Goal: Information Seeking & Learning: Learn about a topic

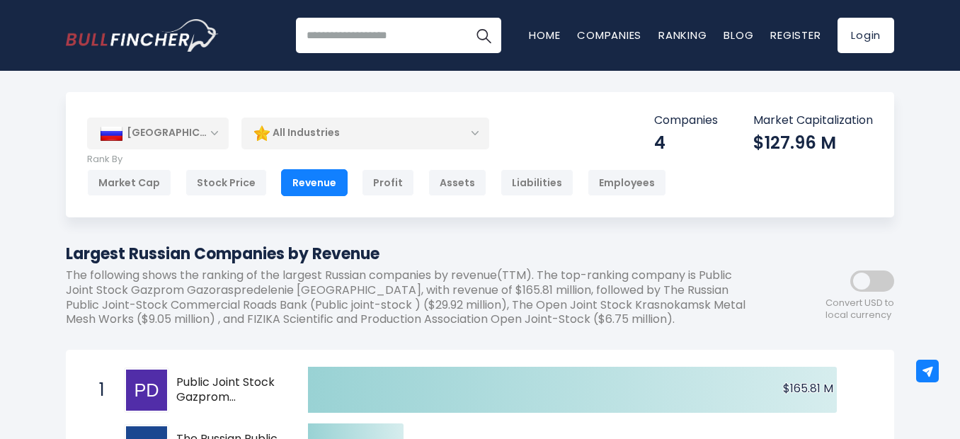
scroll to position [4, 0]
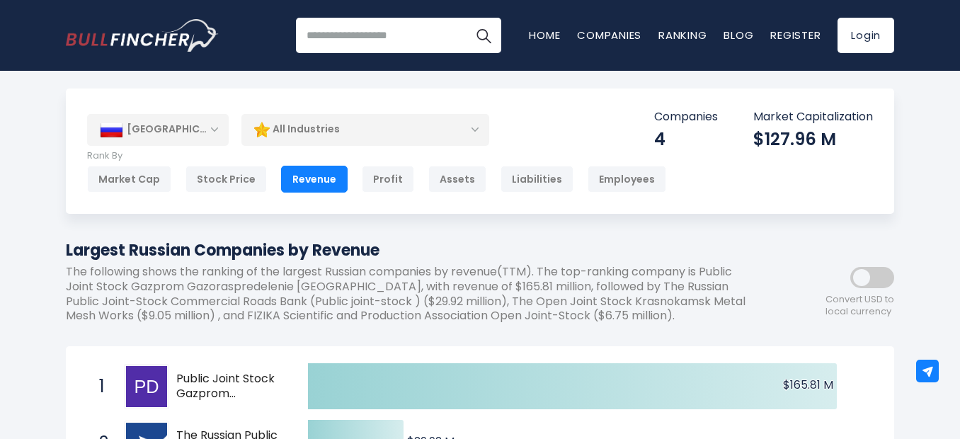
click at [335, 116] on div "All Industries" at bounding box center [365, 129] width 248 height 33
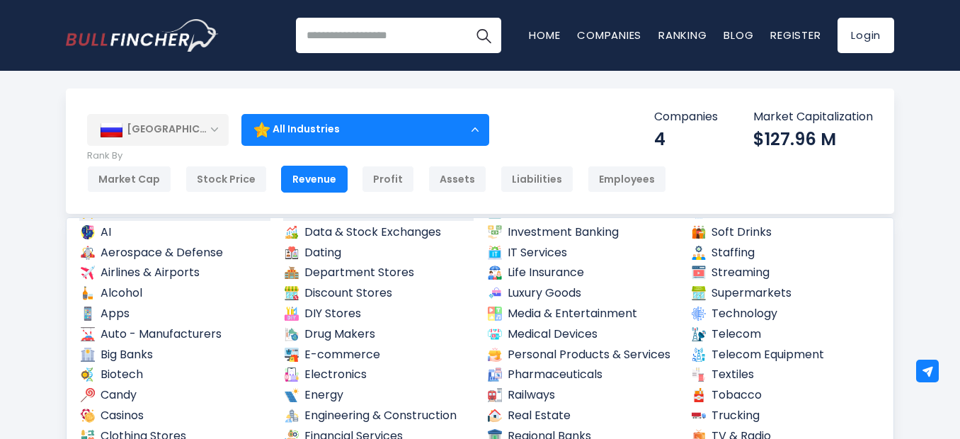
scroll to position [33, 0]
click at [222, 256] on link "Aerospace & Defense" at bounding box center [174, 253] width 191 height 18
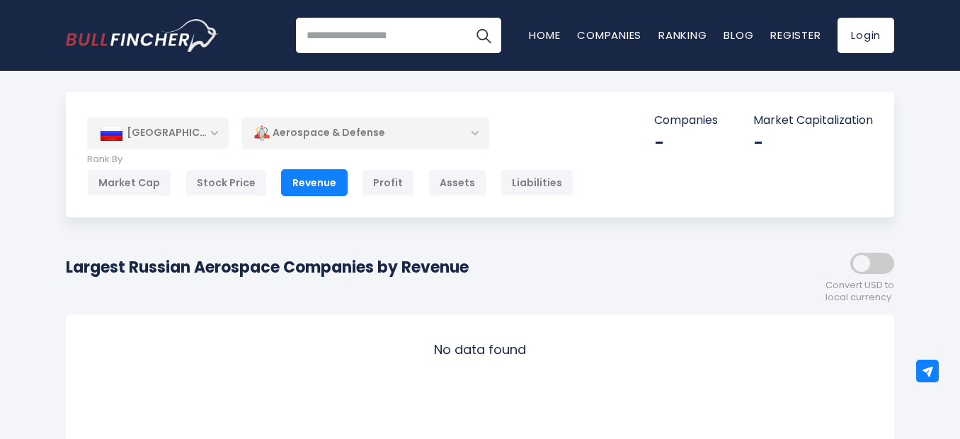
click at [377, 135] on div "Aerospace & Defense" at bounding box center [365, 133] width 248 height 33
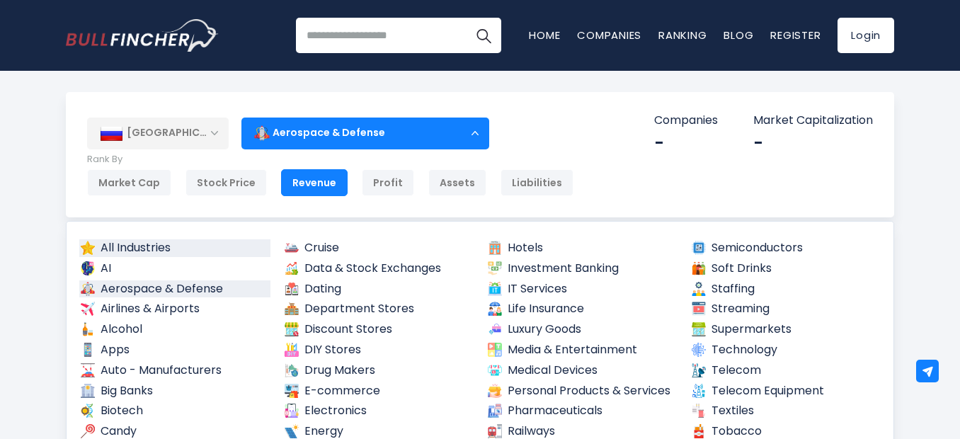
click at [179, 253] on link "All Industries" at bounding box center [174, 248] width 191 height 18
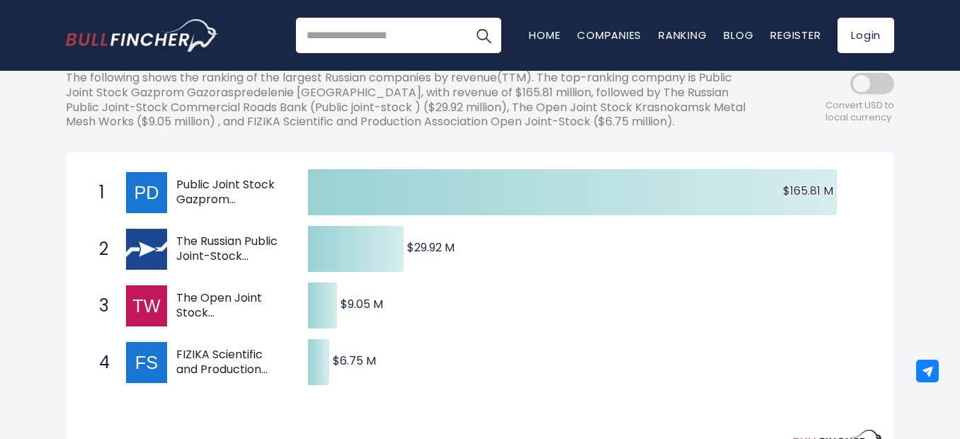
click at [893, 84] on span at bounding box center [872, 83] width 44 height 21
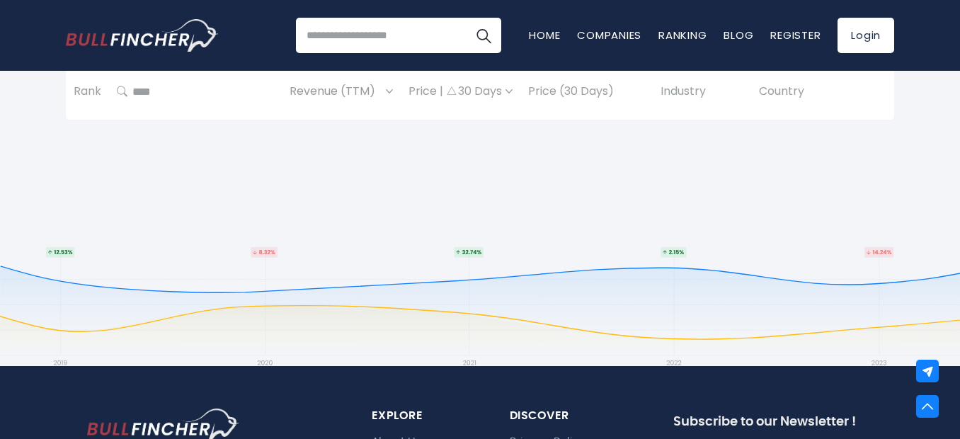
scroll to position [950, 0]
